Goal: Check status

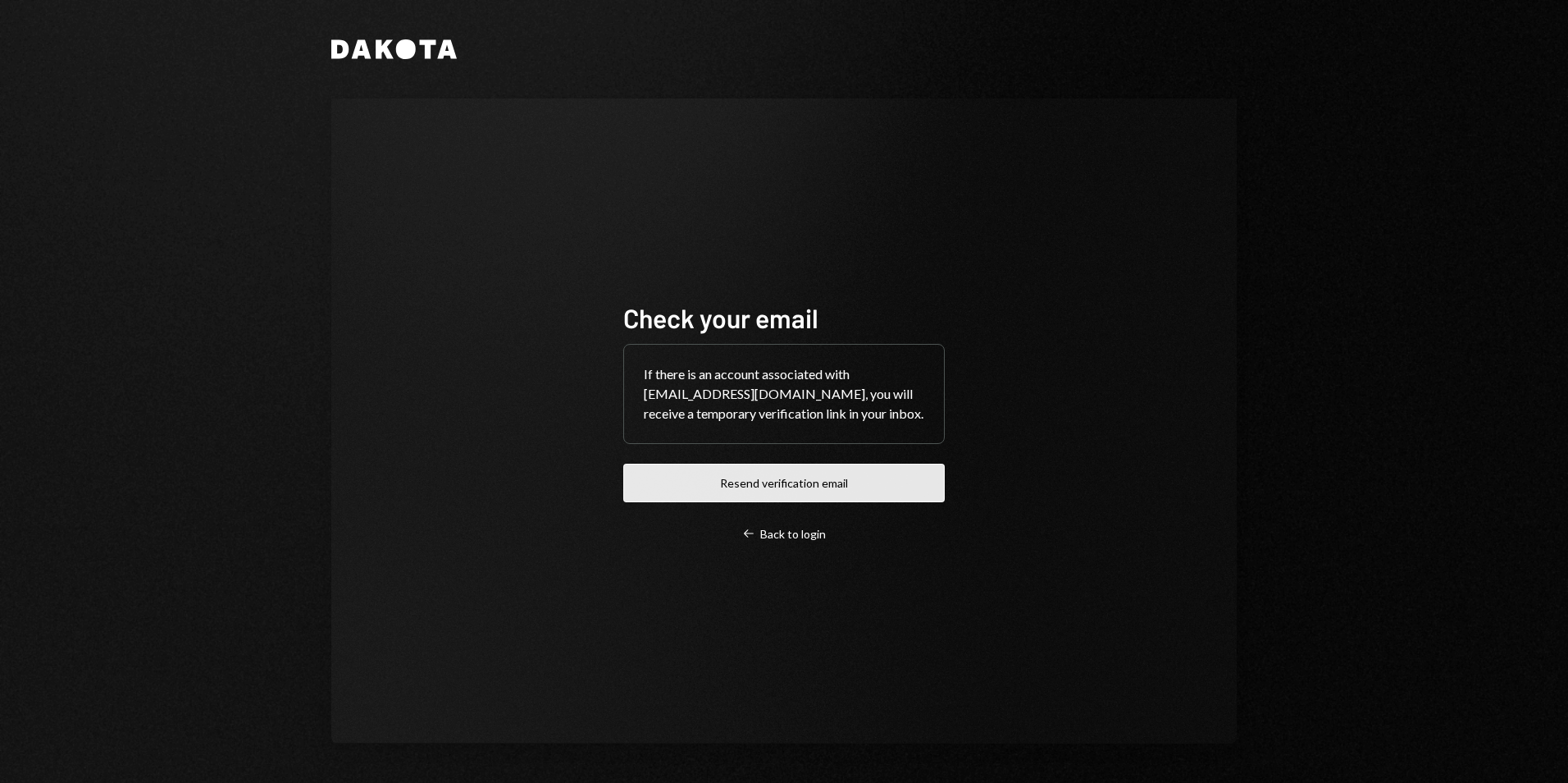
click at [765, 482] on button "Resend verification email" at bounding box center [784, 482] width 321 height 39
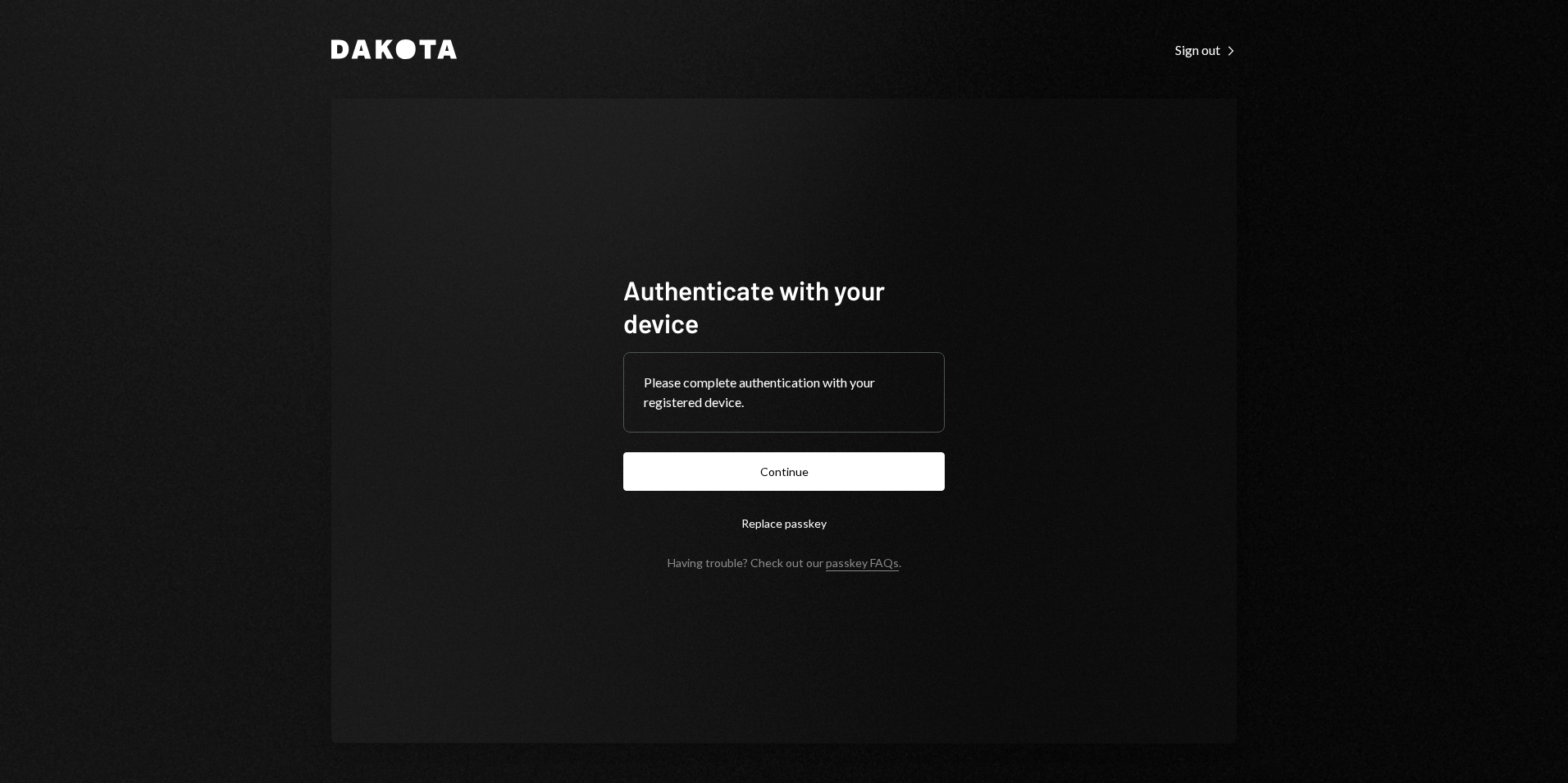
click at [791, 474] on button "Continue" at bounding box center [784, 471] width 321 height 39
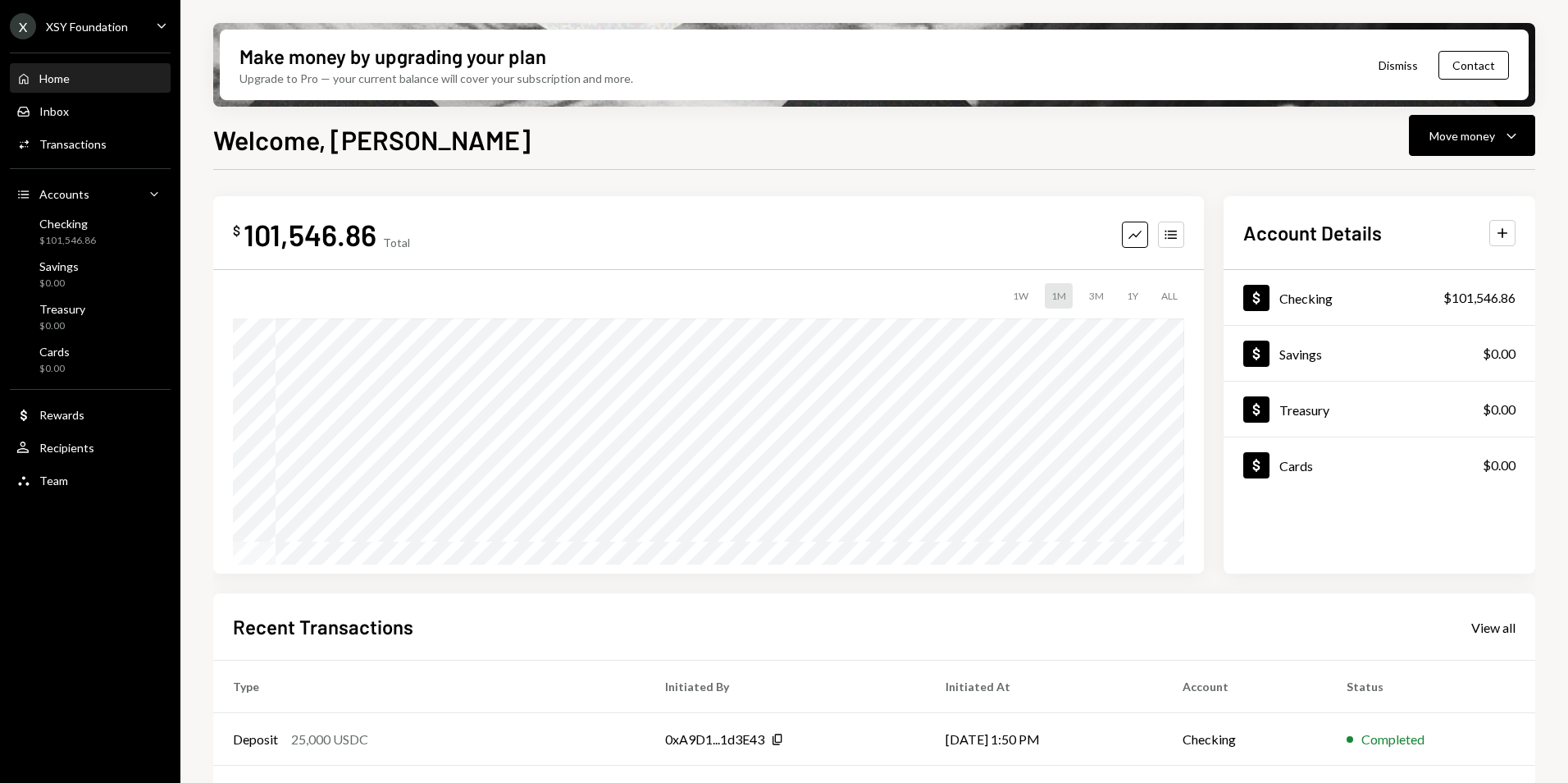
click at [664, 142] on div "Welcome, [PERSON_NAME] Move money Caret Down" at bounding box center [874, 138] width 1322 height 36
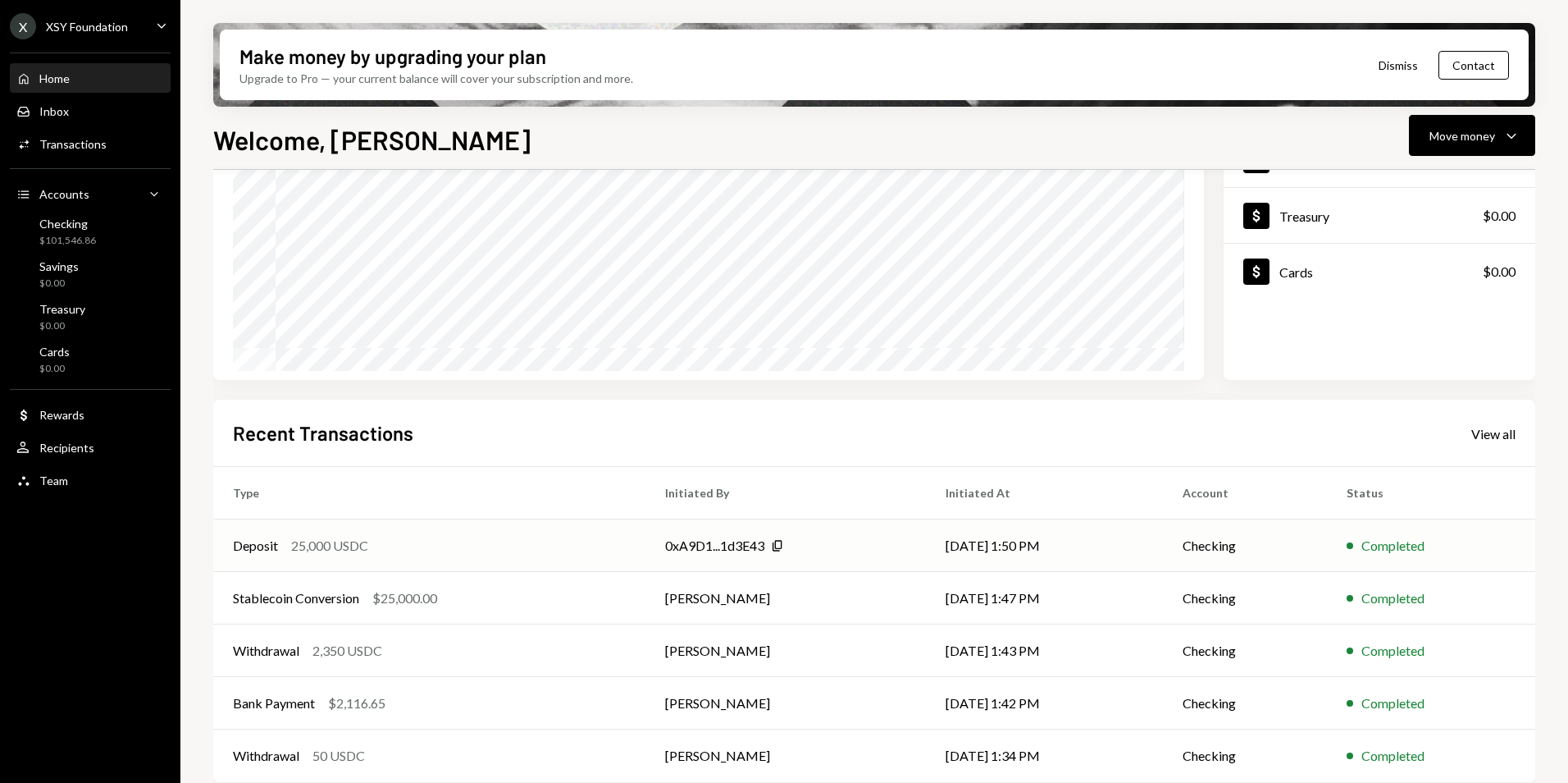
scroll to position [207, 0]
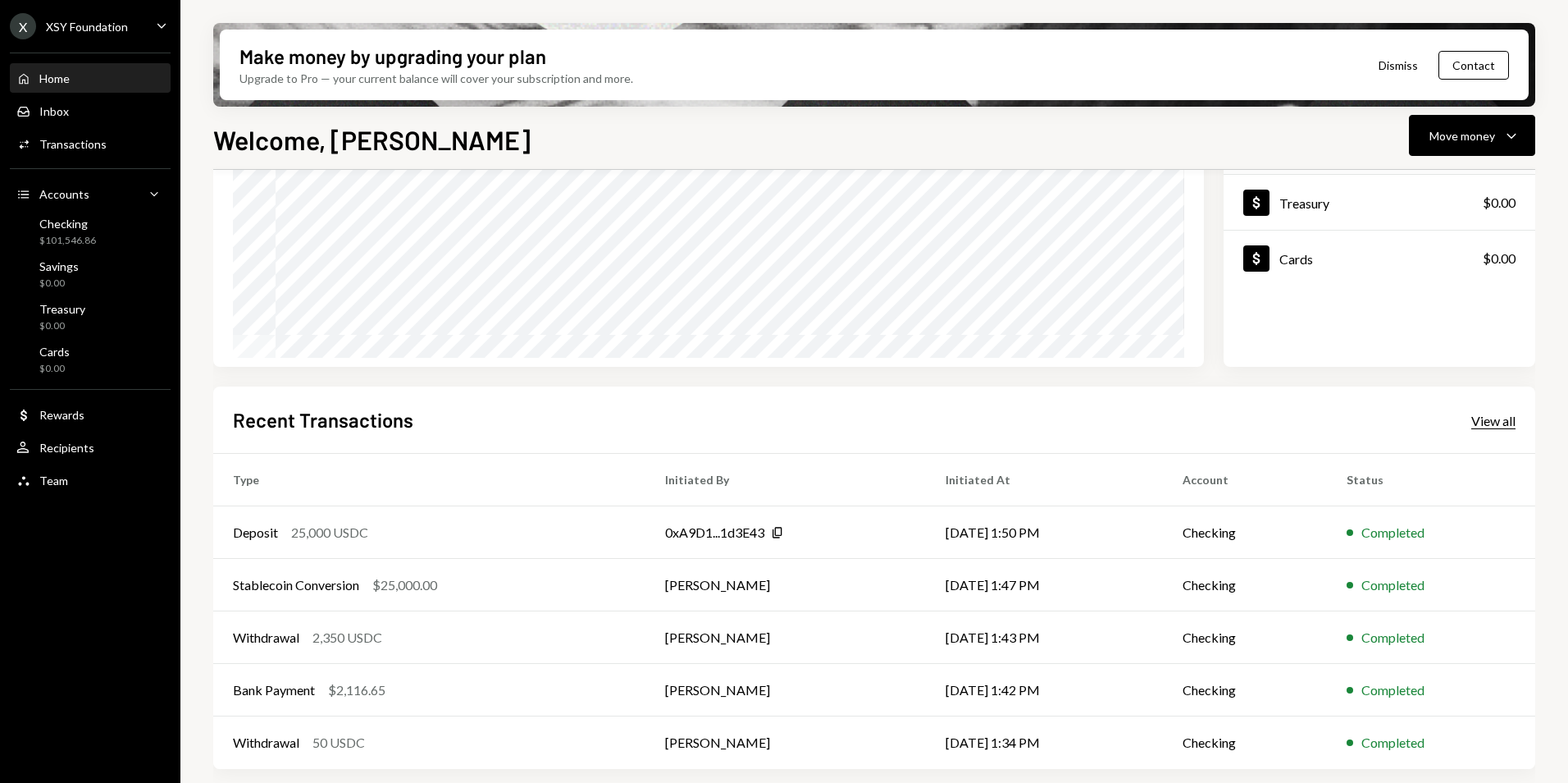
click at [1489, 421] on div "View all" at bounding box center [1493, 421] width 44 height 16
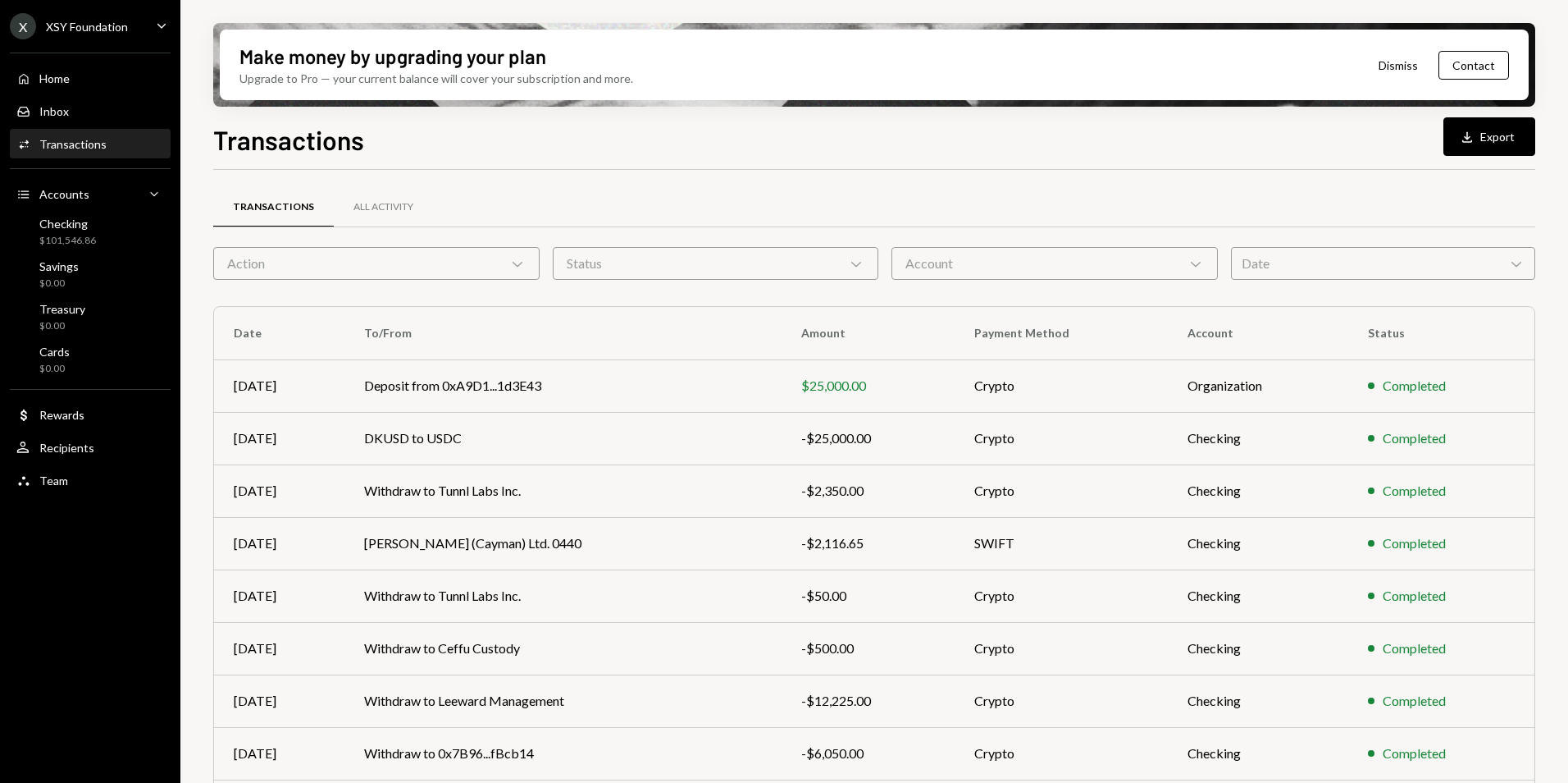
drag, startPoint x: 828, startPoint y: 142, endPoint x: 1025, endPoint y: 122, distance: 198.0
click at [835, 142] on div "Transactions Download Export" at bounding box center [874, 138] width 1322 height 36
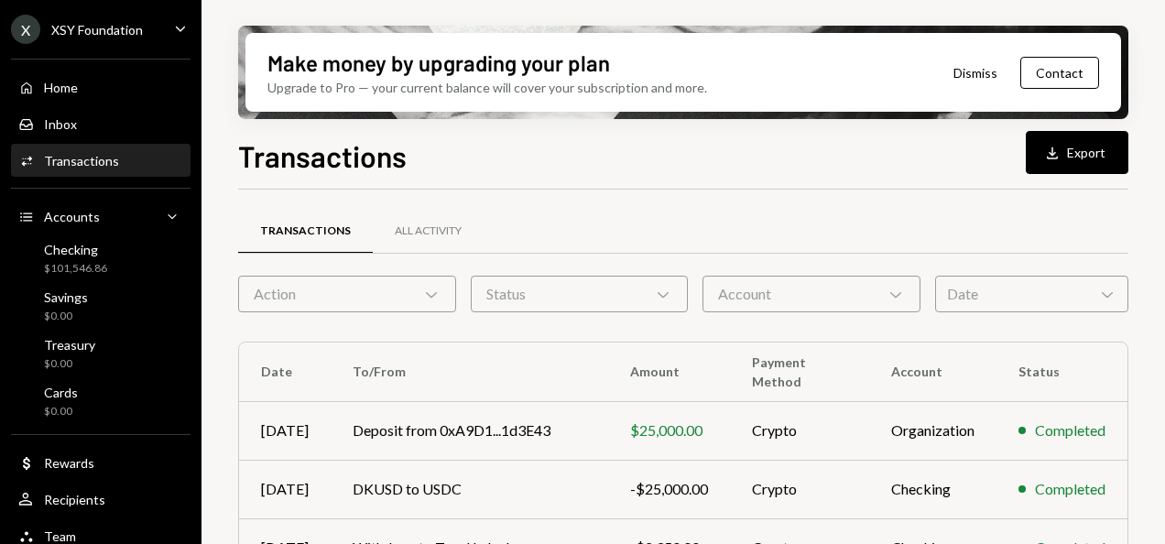
click at [954, 295] on div "Date Chevron Down" at bounding box center [1031, 294] width 193 height 37
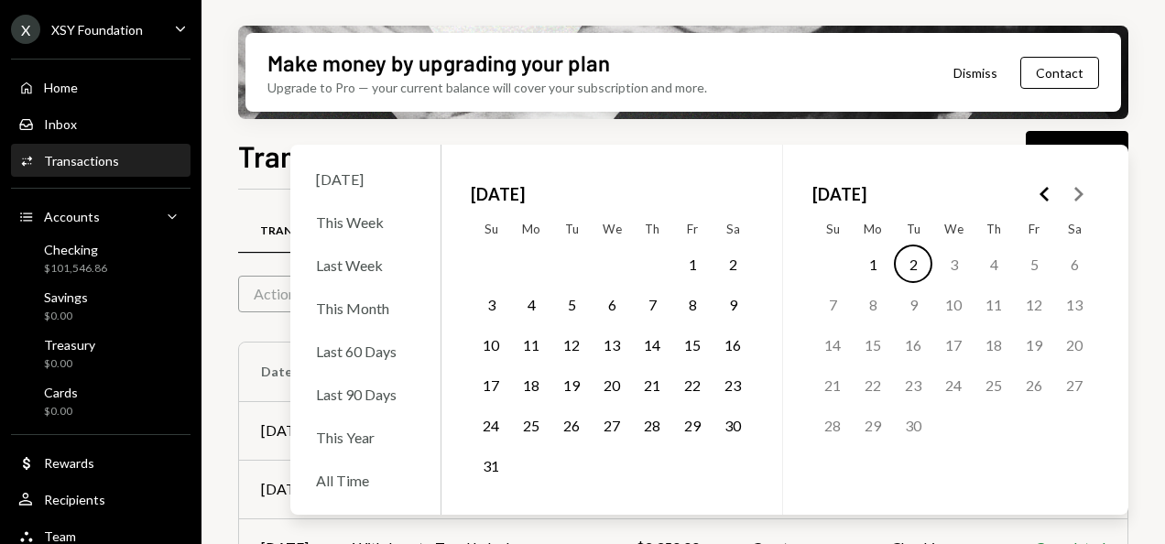
click at [1042, 200] on icon "Go to the Previous Month" at bounding box center [1045, 194] width 22 height 22
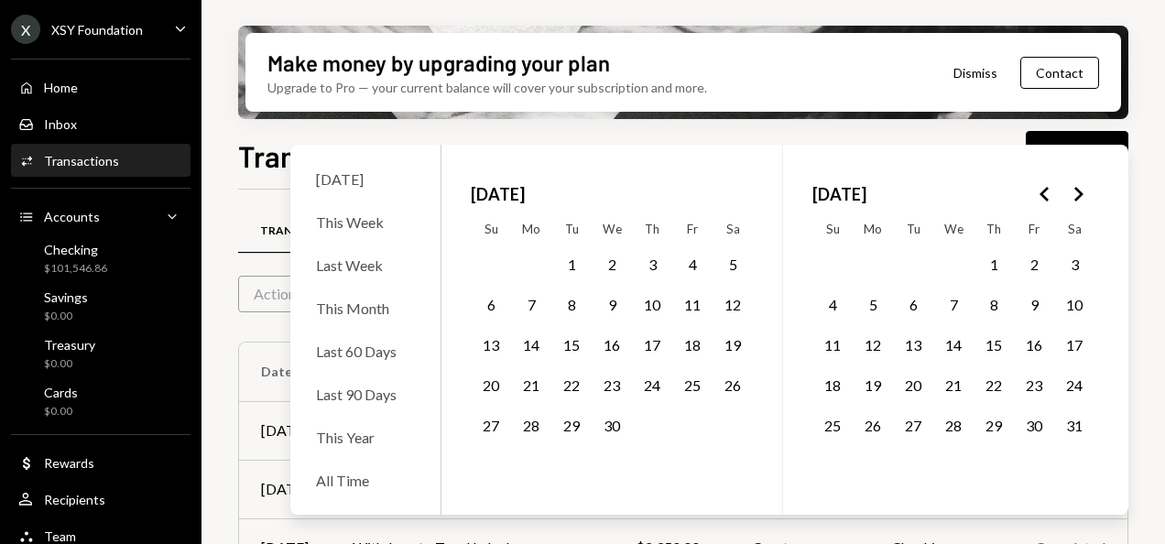
click at [1042, 200] on icon "Go to the Previous Month" at bounding box center [1045, 194] width 22 height 22
click at [1073, 199] on icon "Go to the Next Month" at bounding box center [1078, 194] width 22 height 22
click at [988, 342] on button "15" at bounding box center [993, 344] width 38 height 38
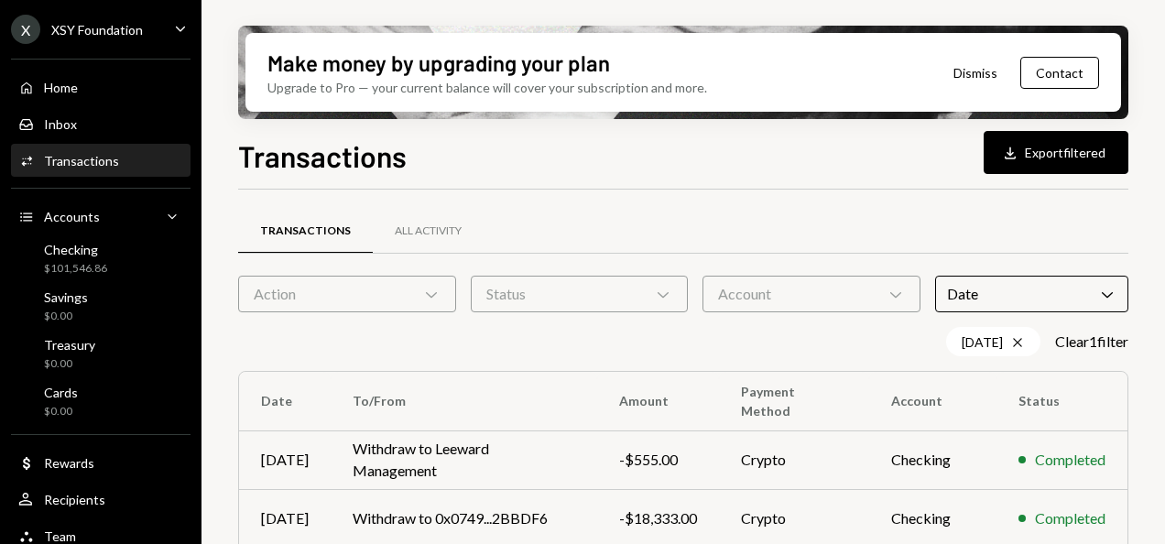
click at [859, 116] on div "Make money by upgrading your plan Upgrade to Pro — your current balance will co…" at bounding box center [683, 72] width 890 height 93
drag, startPoint x: 859, startPoint y: 116, endPoint x: 756, endPoint y: 176, distance: 118.6
click at [756, 176] on div "Transactions Download Export filtered Transactions All Activity Action Chevron …" at bounding box center [683, 393] width 890 height 518
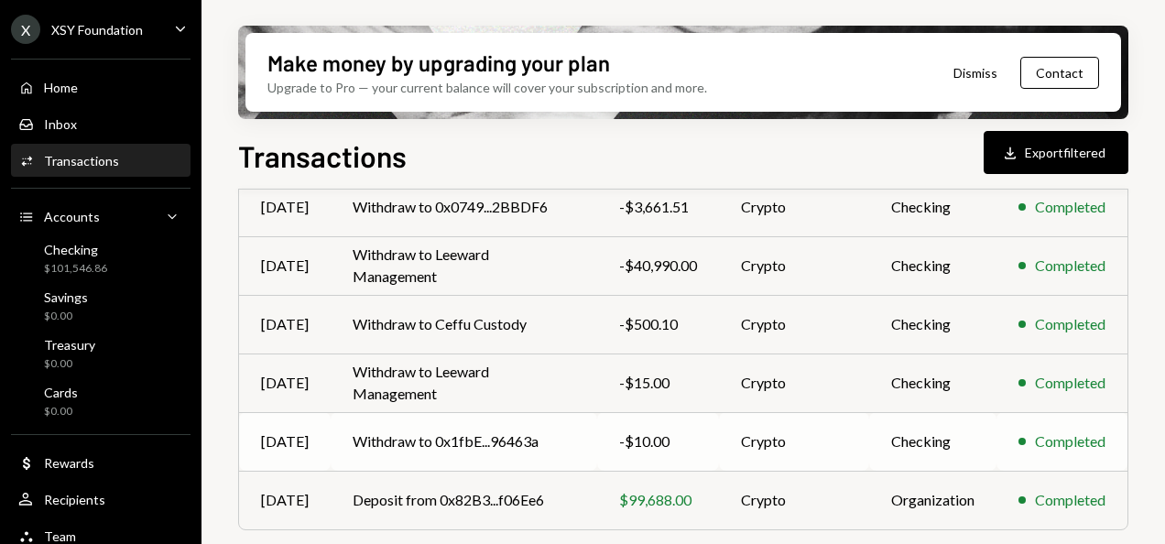
scroll to position [370, 0]
click at [575, 439] on td "Withdraw to 0x1fbE...96463a" at bounding box center [464, 441] width 266 height 59
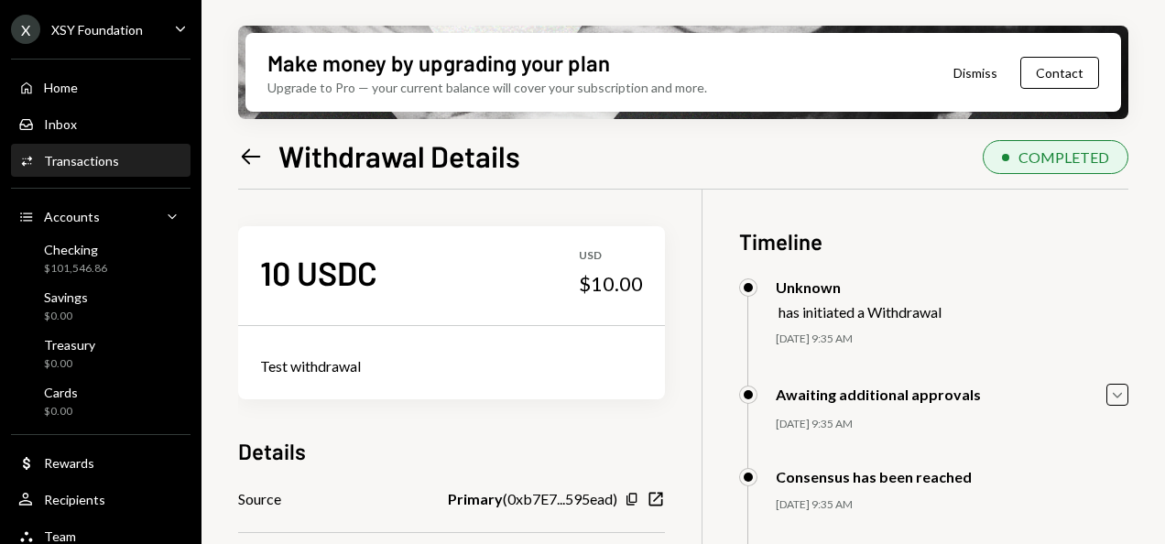
click at [263, 170] on div "Left Arrow Withdrawal Details" at bounding box center [379, 155] width 282 height 37
click at [251, 159] on icon "Left Arrow" at bounding box center [251, 157] width 26 height 26
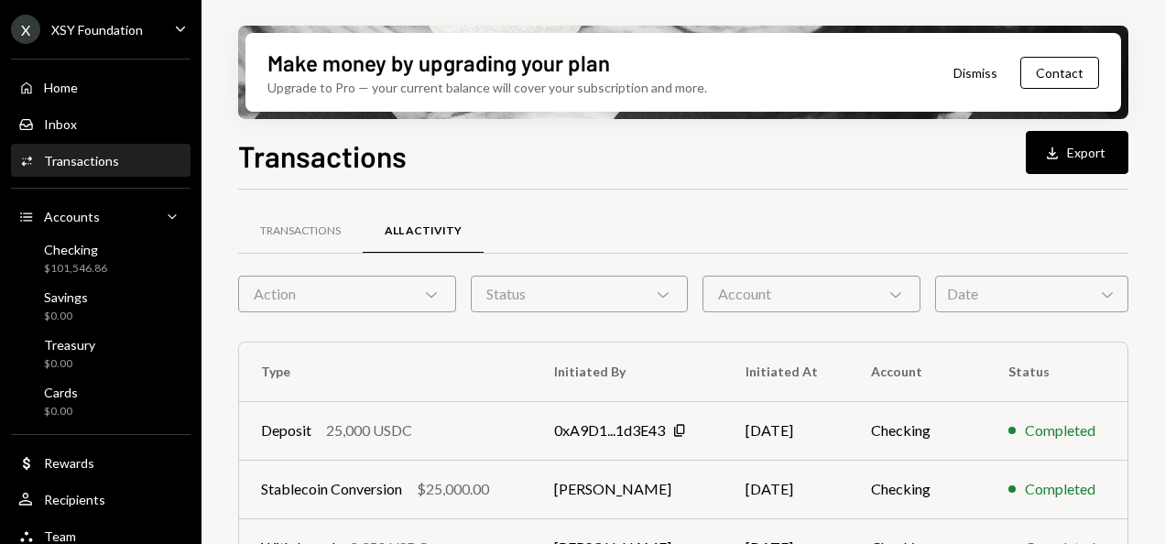
click at [989, 288] on div "Date Chevron Down" at bounding box center [1031, 294] width 193 height 37
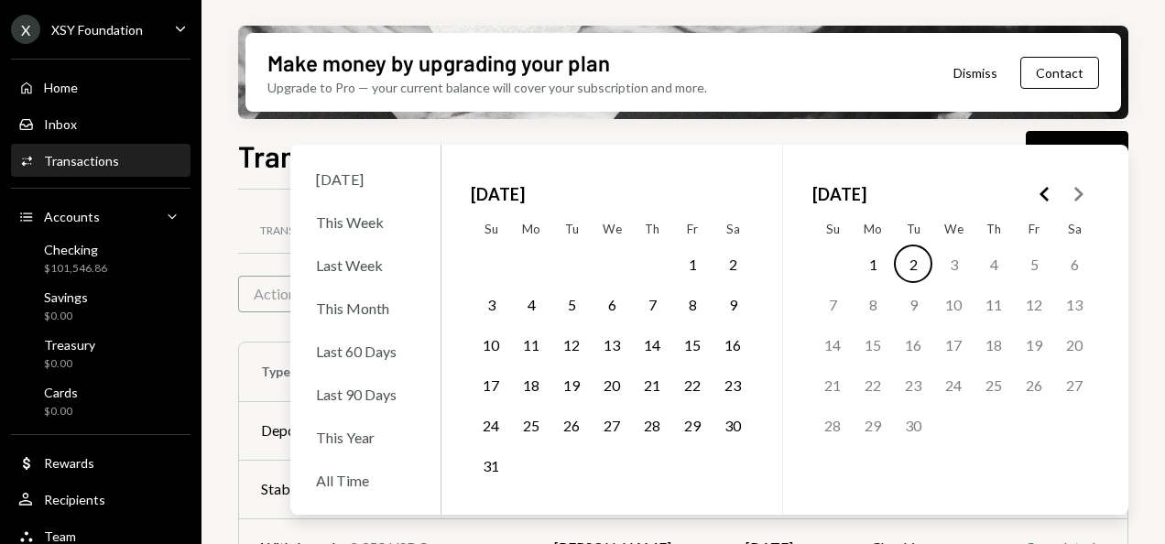
click at [1038, 194] on icon "Go to the Previous Month" at bounding box center [1045, 194] width 22 height 22
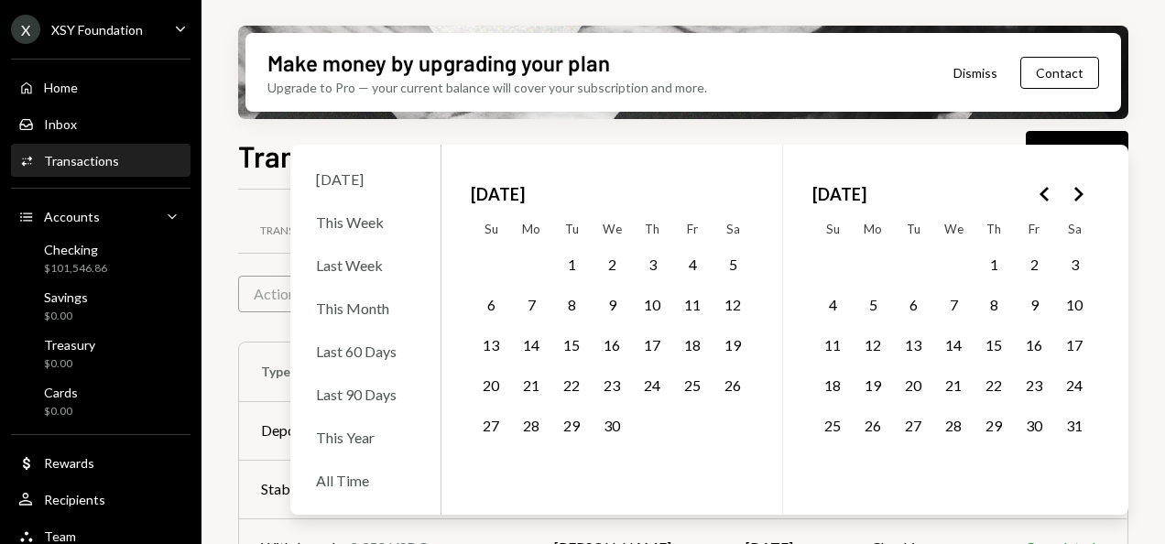
click at [1038, 194] on icon "Go to the Previous Month" at bounding box center [1045, 194] width 22 height 22
click at [1084, 200] on icon "Go to the Next Month" at bounding box center [1078, 194] width 22 height 22
click at [996, 343] on button "15" at bounding box center [993, 344] width 38 height 38
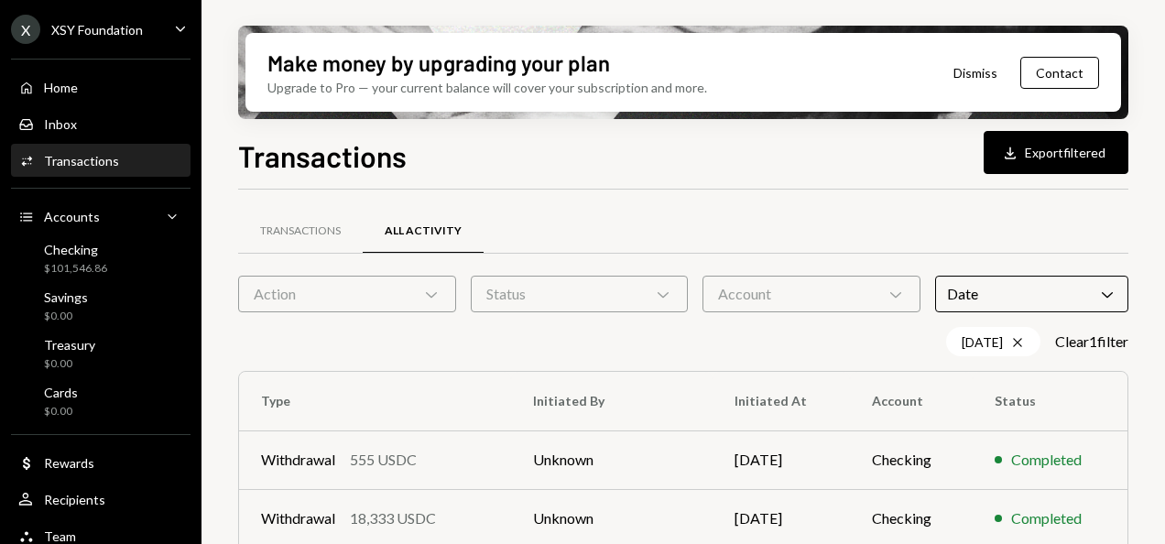
click at [793, 126] on div "Make money by upgrading your plan Upgrade to Pro — your current balance will co…" at bounding box center [682, 272] width 963 height 544
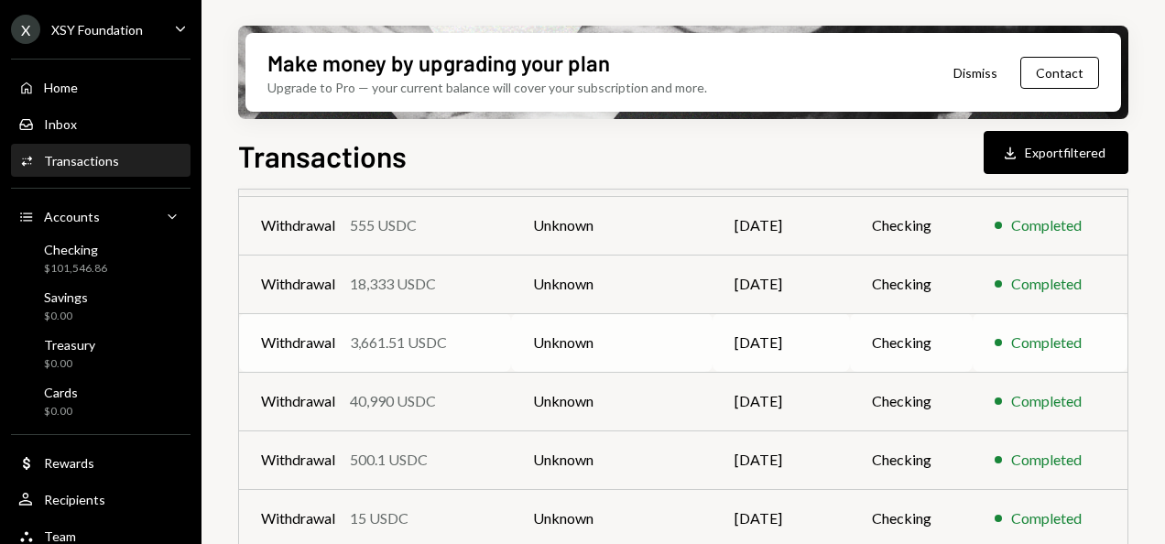
scroll to position [370, 0]
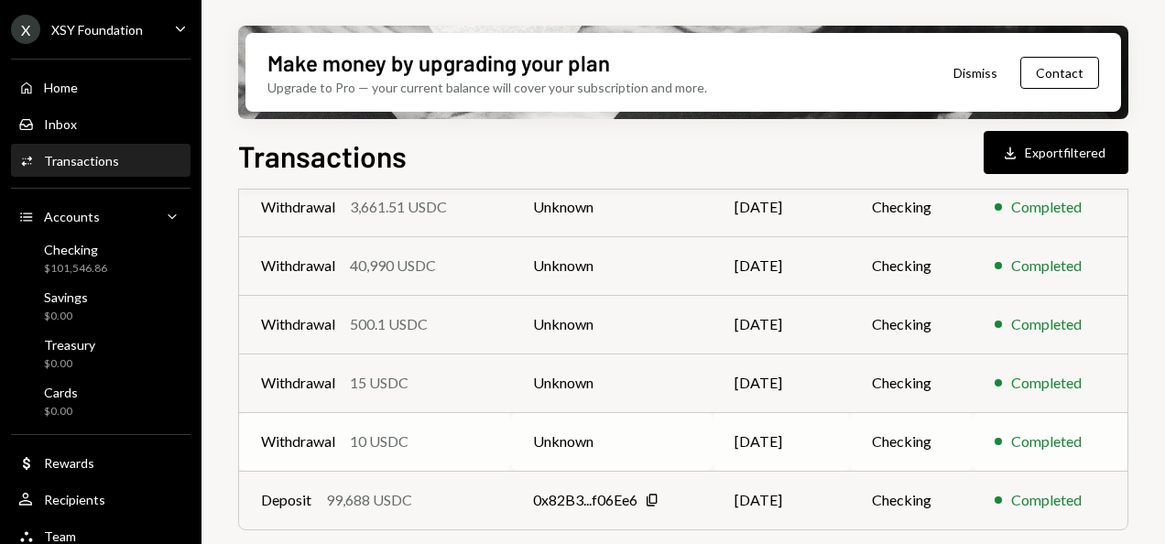
click at [485, 434] on div "Withdrawal 10 USDC" at bounding box center [375, 441] width 228 height 22
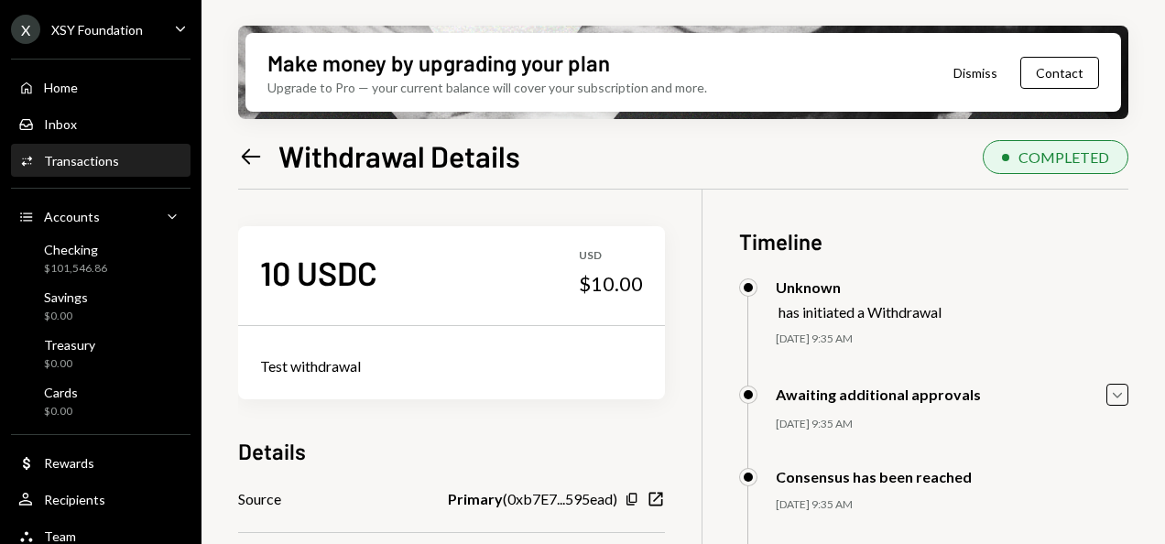
scroll to position [147, 0]
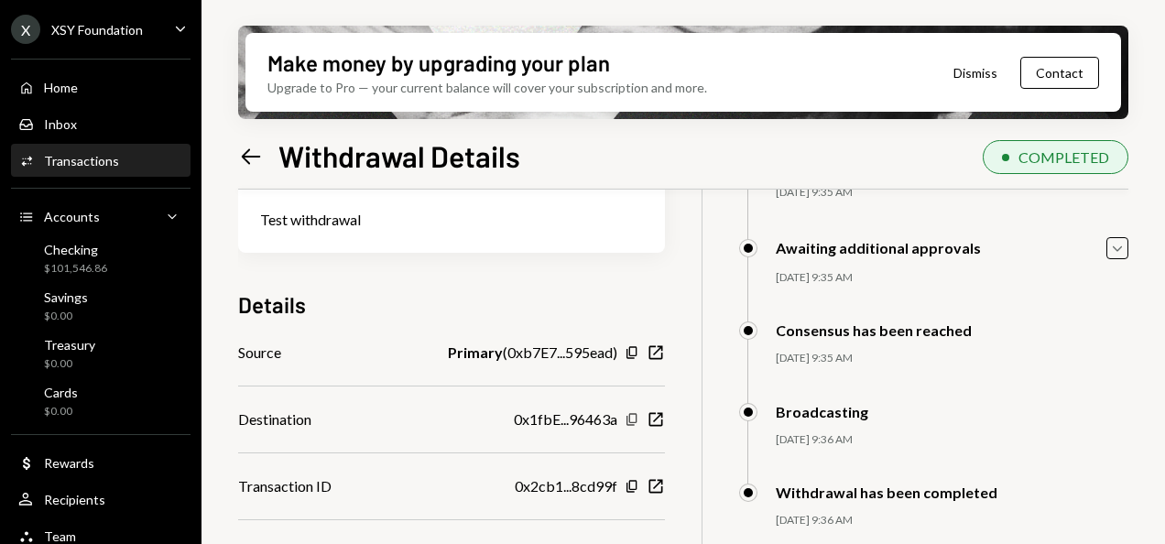
click at [634, 422] on icon "button" at bounding box center [631, 419] width 10 height 12
